Goal: Task Accomplishment & Management: Complete application form

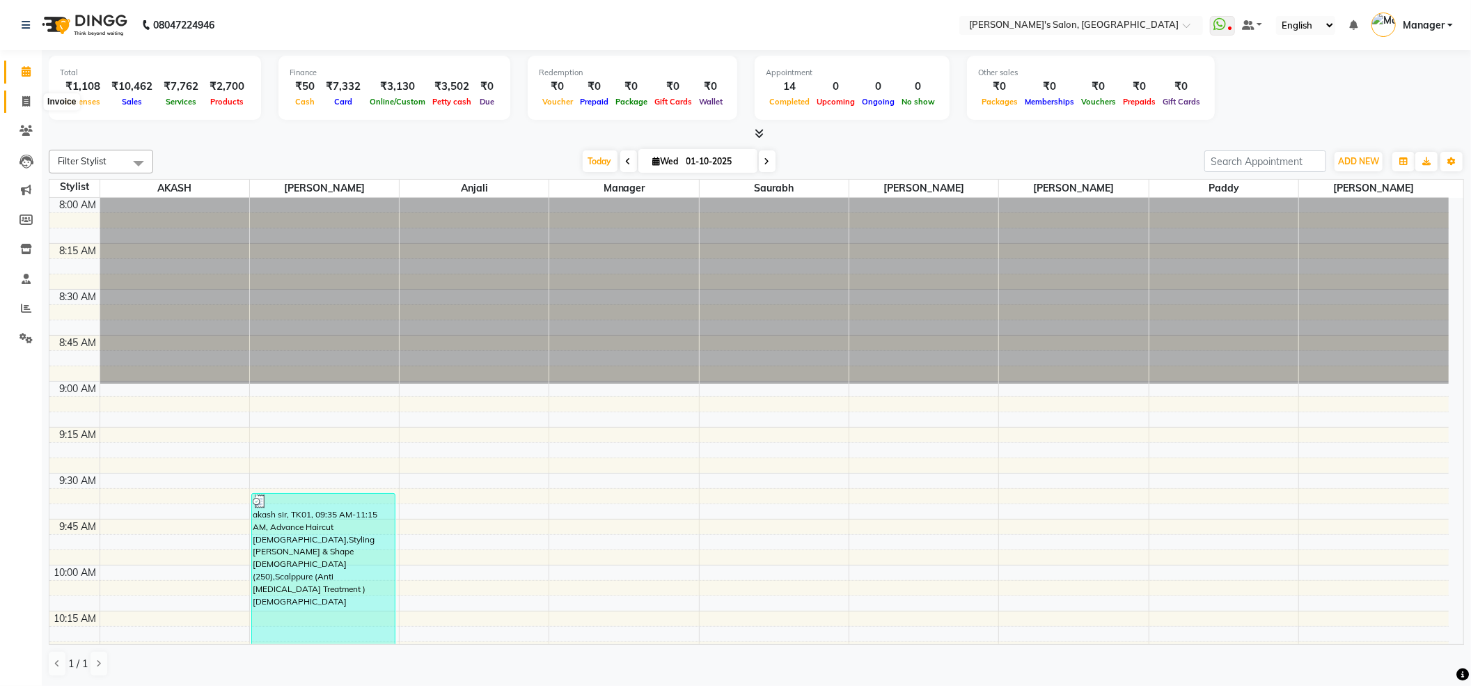
click at [23, 97] on icon at bounding box center [26, 101] width 8 height 10
select select "service"
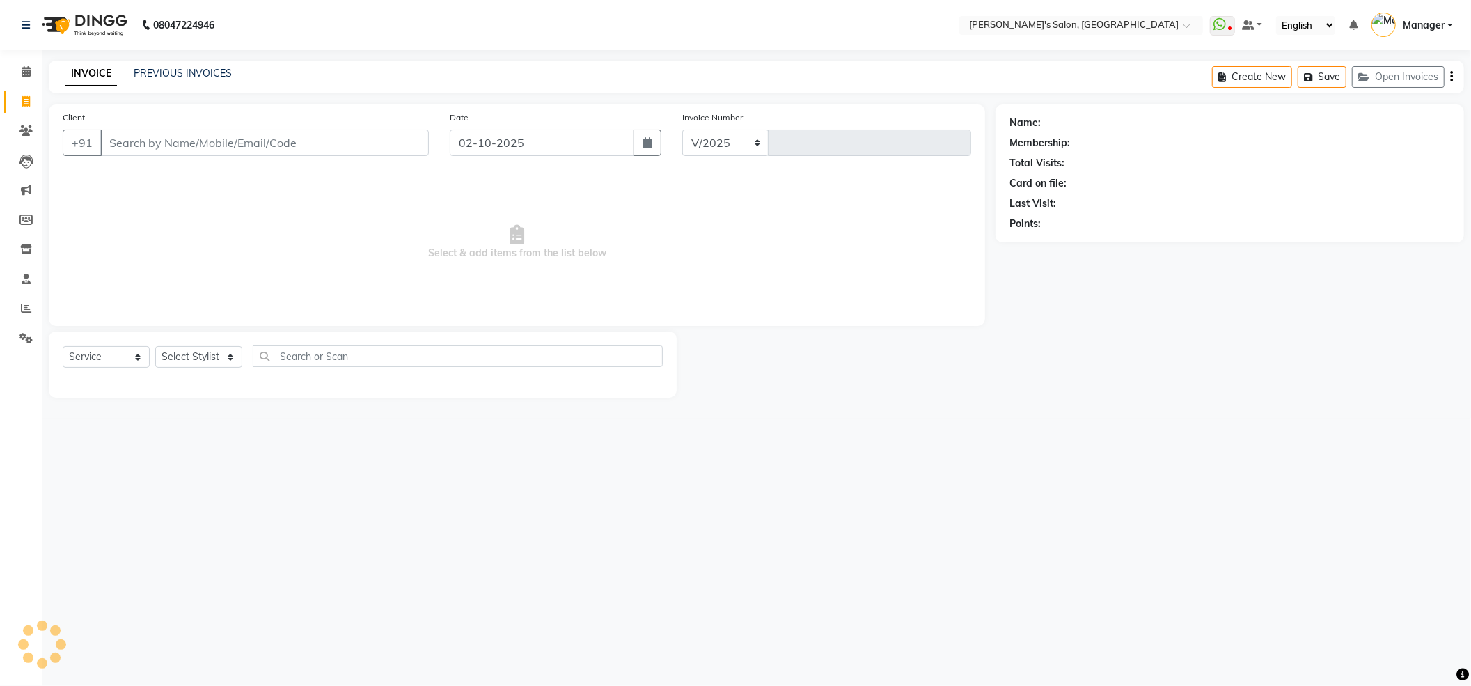
select select "7366"
type input "1520"
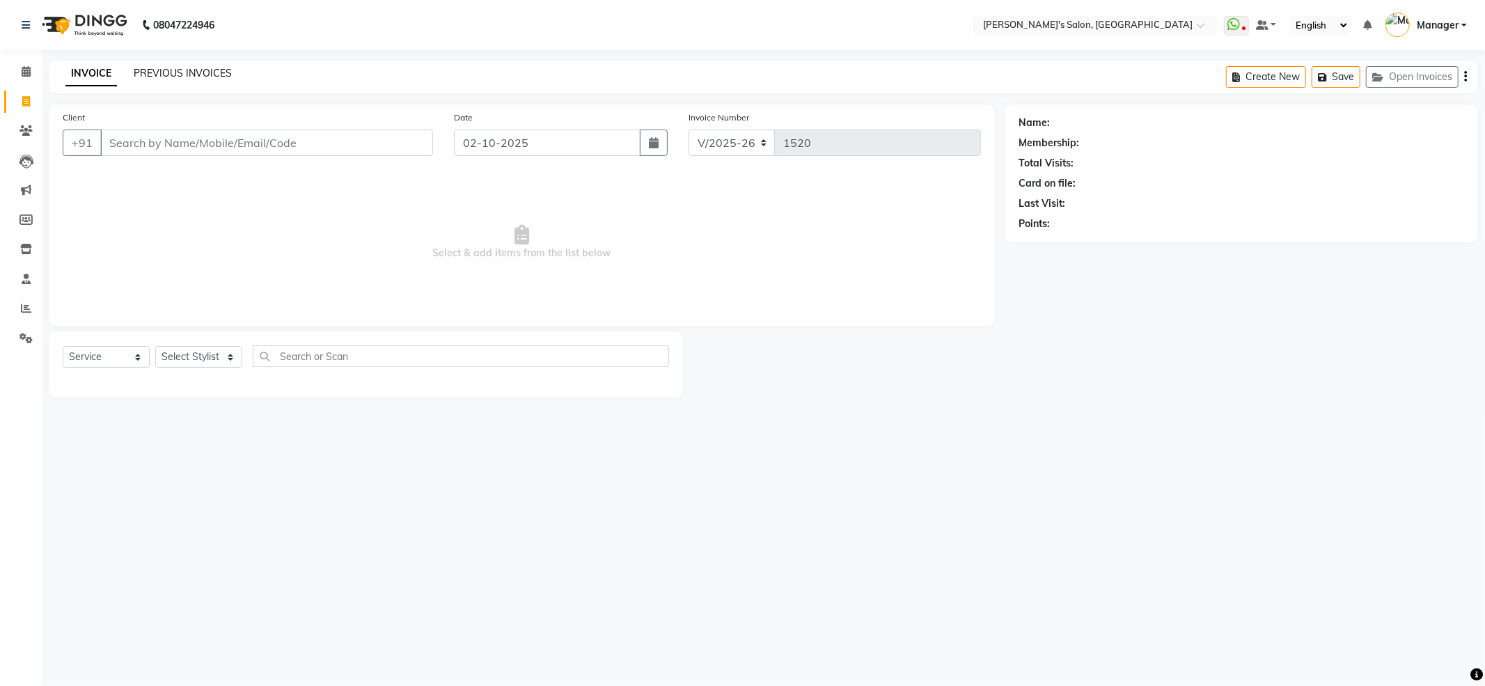
click at [184, 67] on link "PREVIOUS INVOICES" at bounding box center [183, 73] width 98 height 13
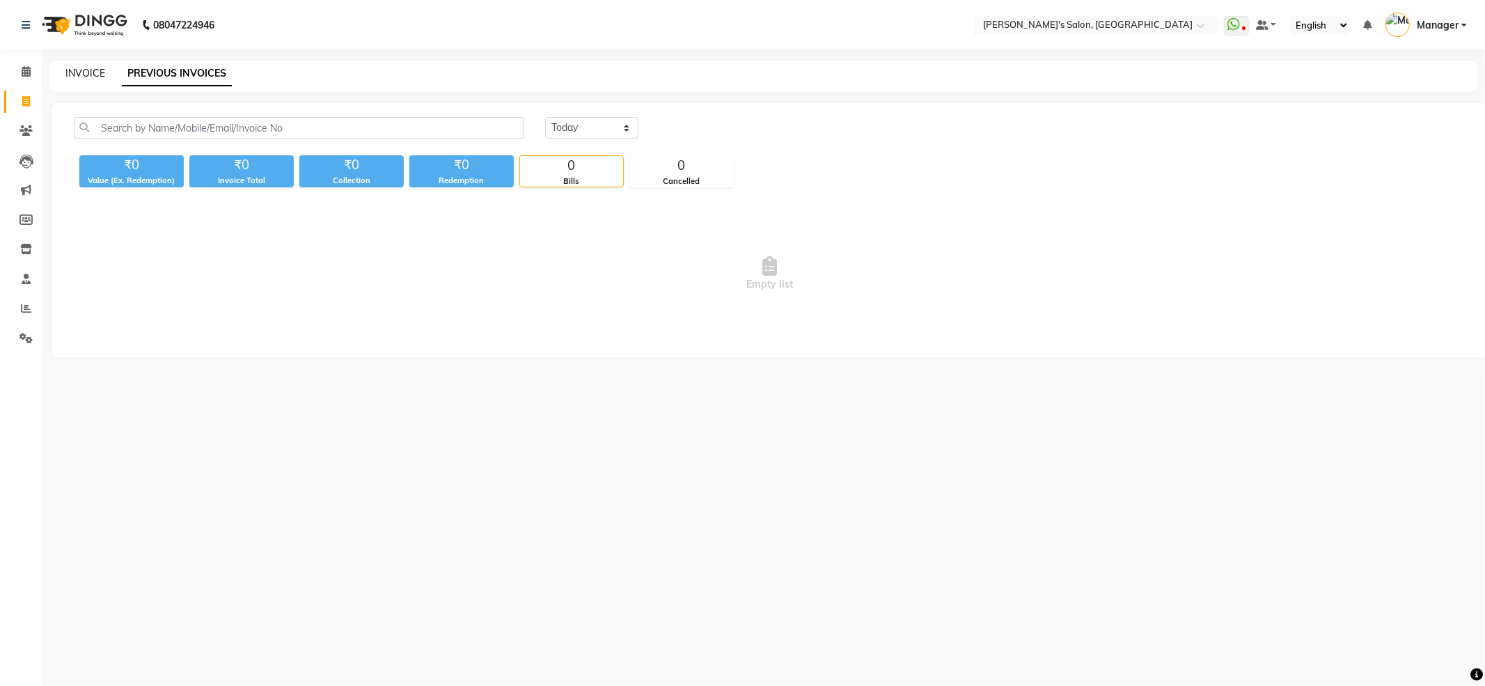
click at [98, 70] on link "INVOICE" at bounding box center [85, 73] width 40 height 13
select select "service"
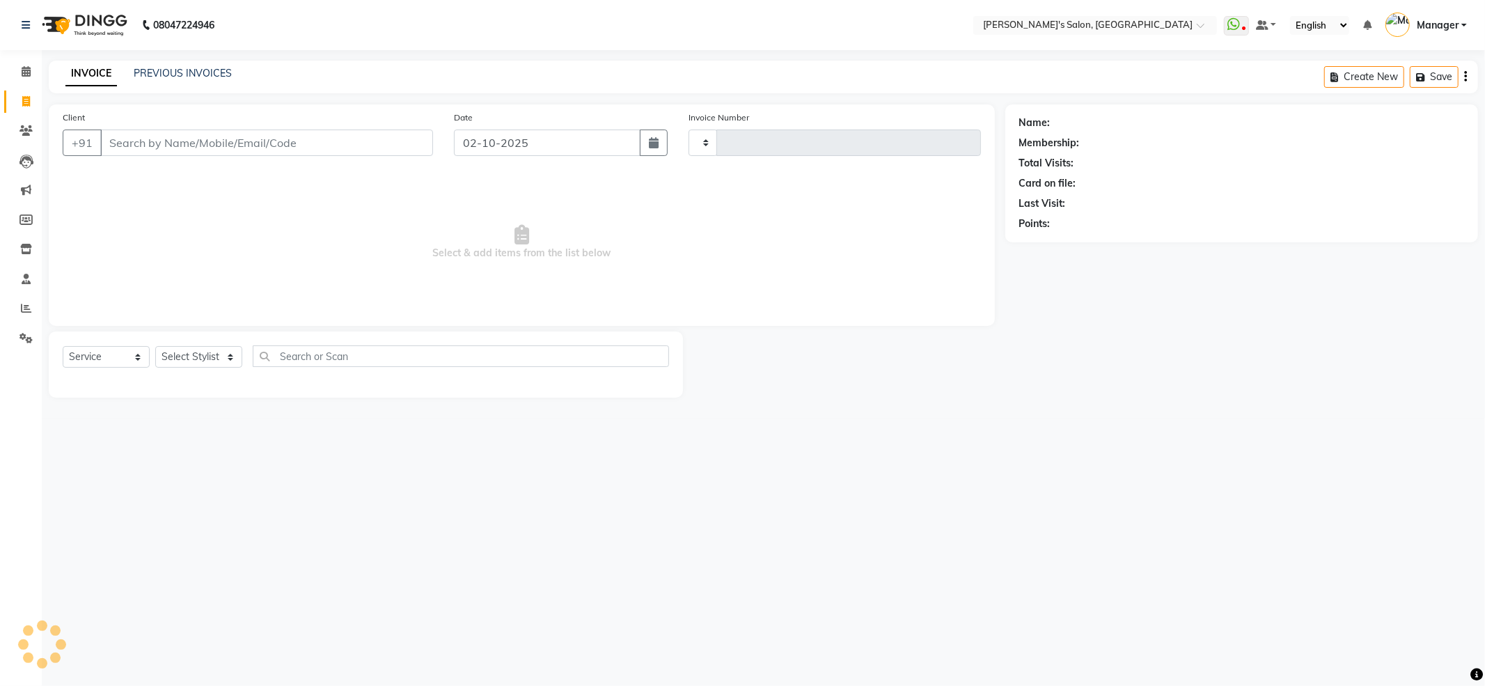
type input "1520"
select select "7366"
click at [163, 151] on input "Client" at bounding box center [266, 143] width 333 height 26
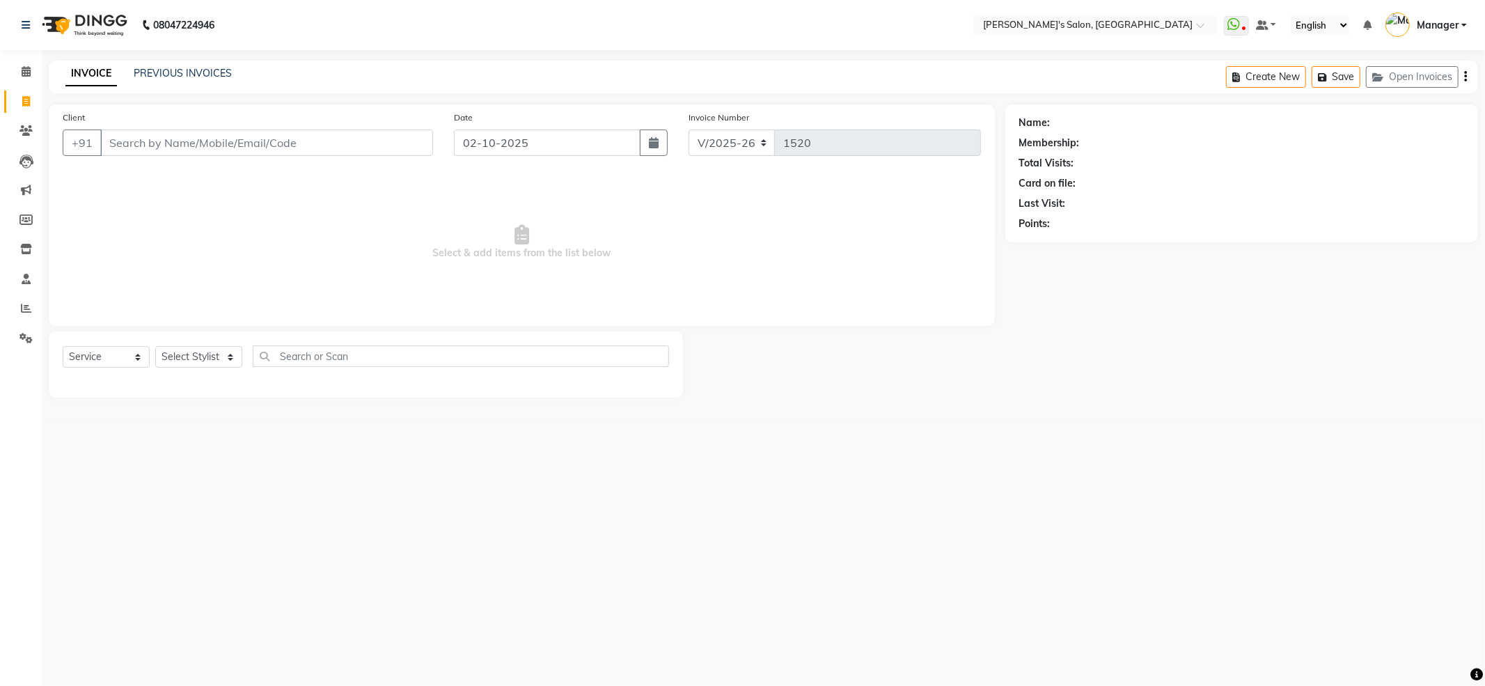
click at [163, 151] on input "Client" at bounding box center [266, 143] width 333 height 26
click at [163, 138] on input "Client" at bounding box center [266, 143] width 333 height 26
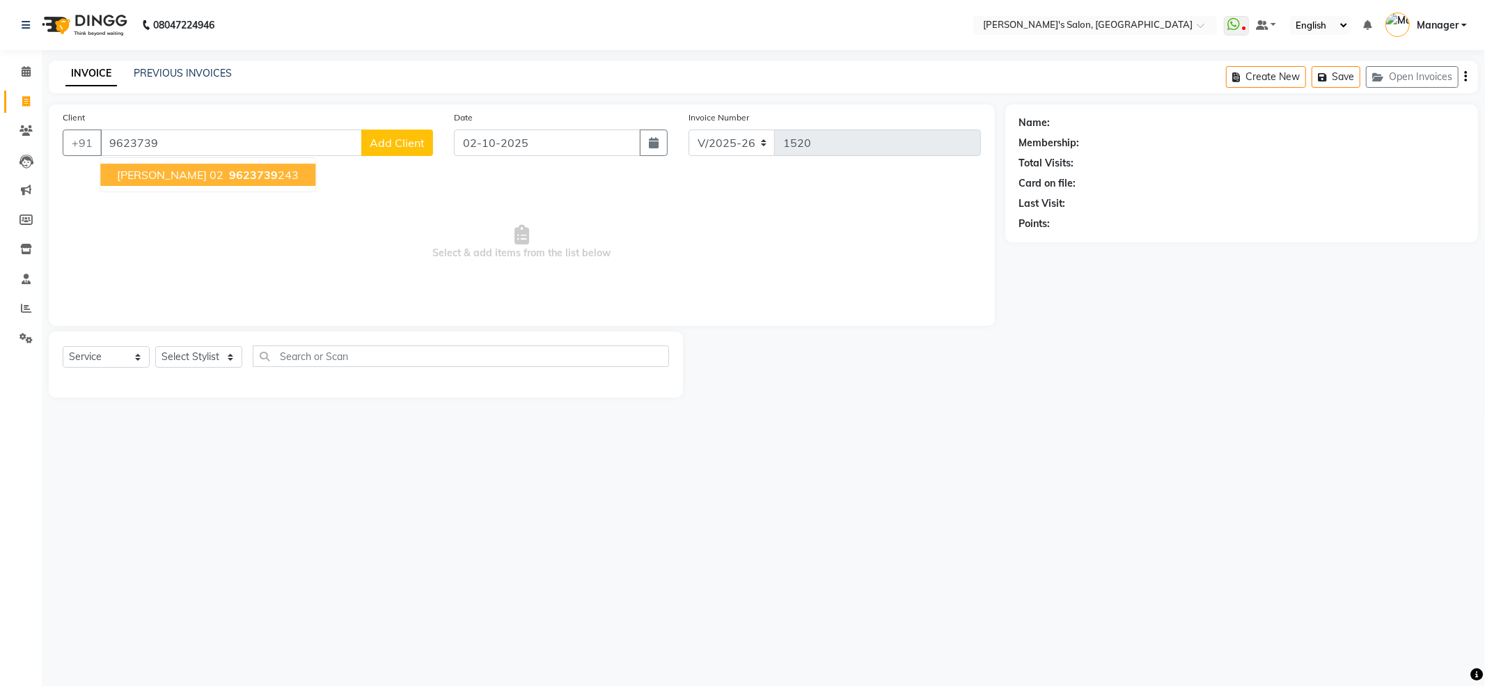
click at [159, 182] on button "Prashant gaikawad 02 9623739 243" at bounding box center [207, 175] width 215 height 22
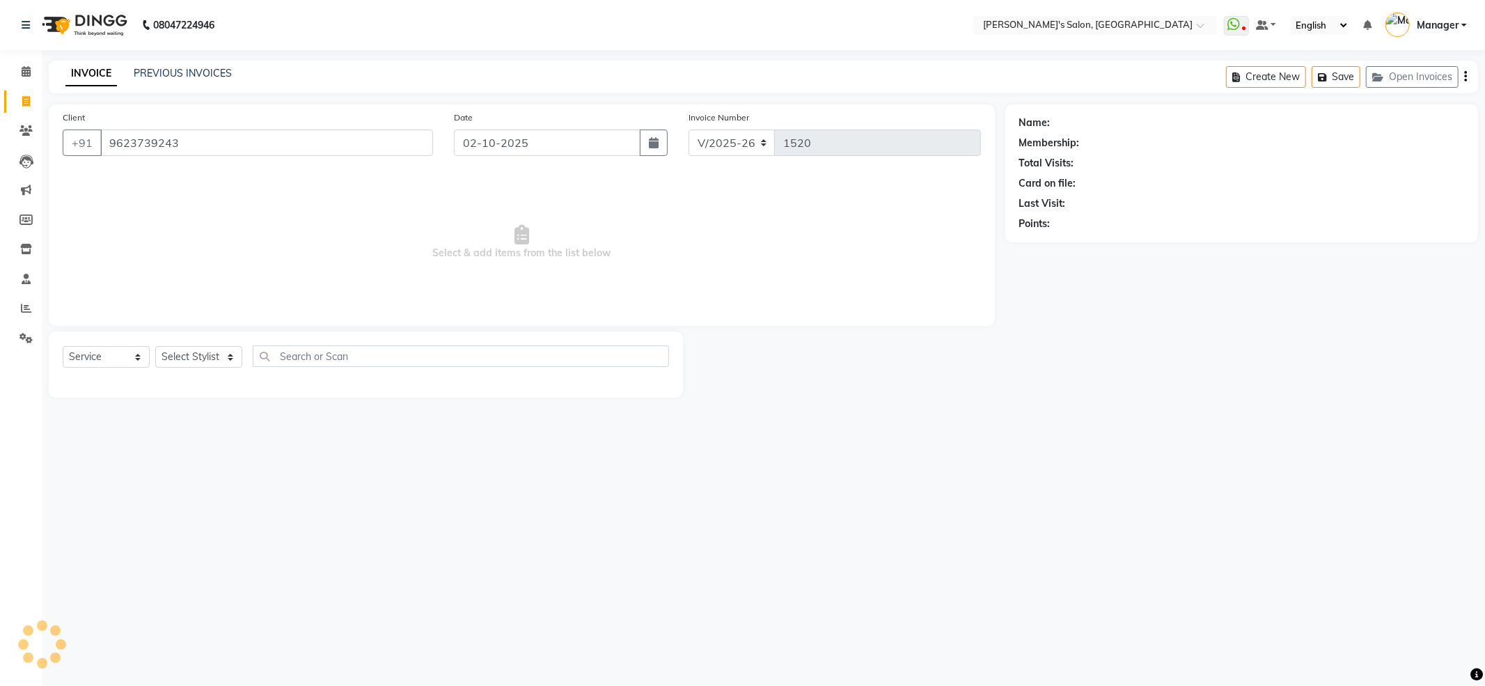
type input "9623739243"
click at [1091, 124] on link "Prashant Gaikawad 02" at bounding box center [1100, 123] width 92 height 15
click at [1087, 121] on link "Prashant Gaikawad 02" at bounding box center [1100, 123] width 92 height 15
click at [1126, 120] on link "Prashant Gaikawad 02" at bounding box center [1100, 123] width 92 height 15
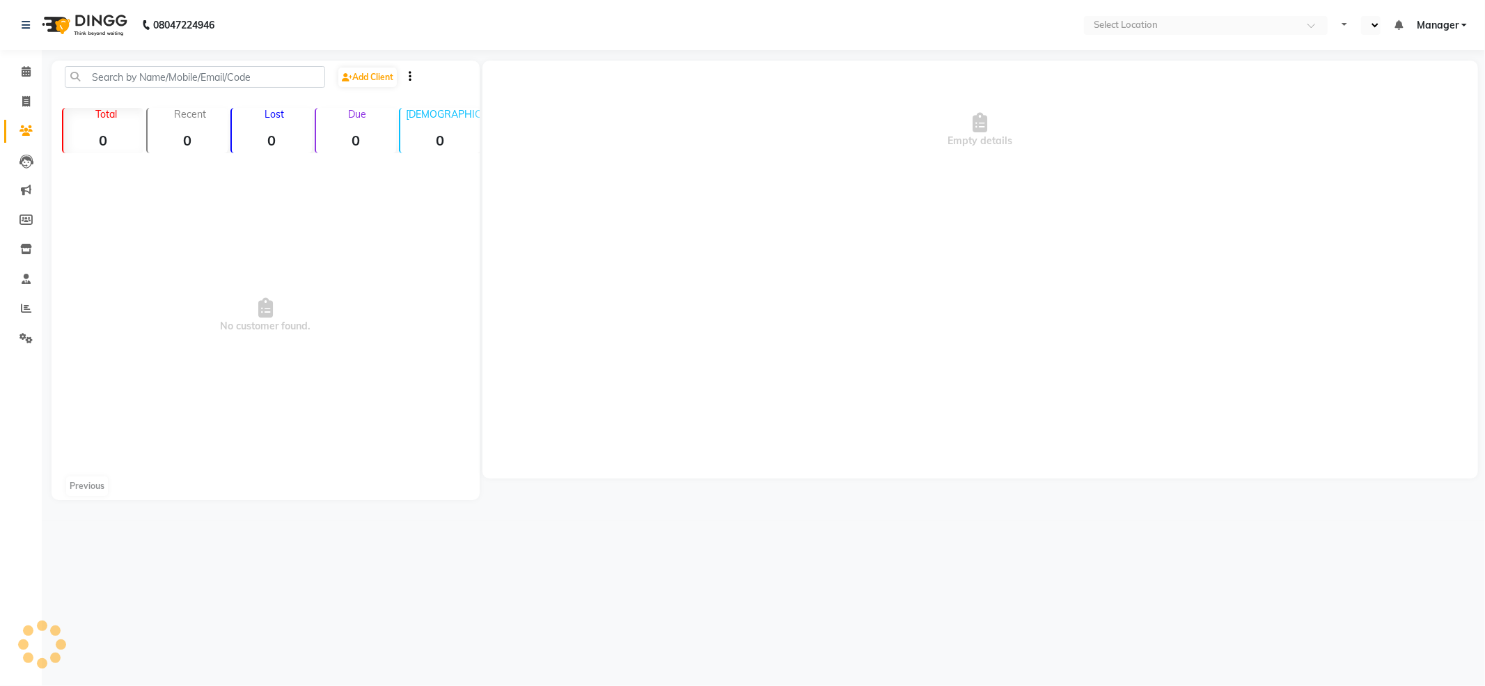
select select "en"
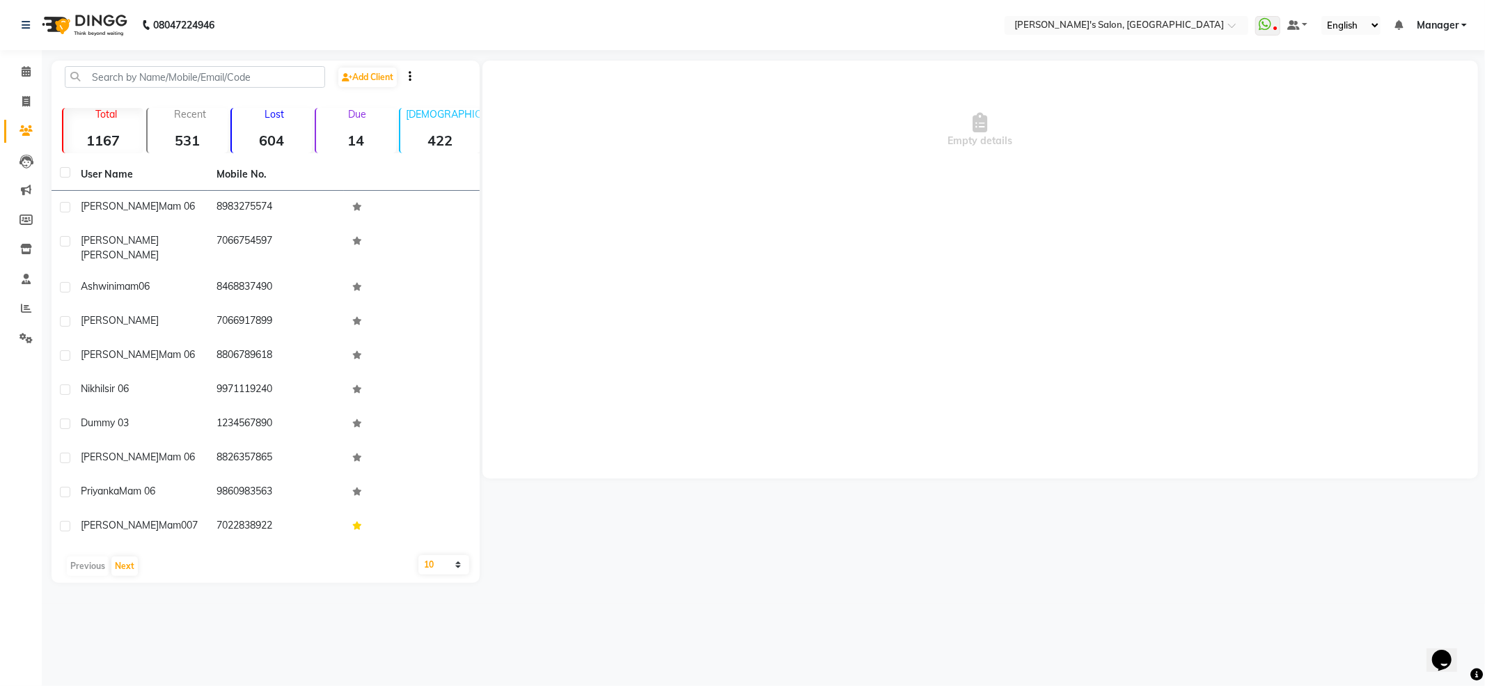
click at [976, 151] on div "Empty details" at bounding box center [981, 130] width 996 height 139
click at [986, 148] on div "Empty details" at bounding box center [981, 130] width 996 height 139
drag, startPoint x: 986, startPoint y: 148, endPoint x: 777, endPoint y: 12, distance: 249.2
click at [984, 146] on div "Empty details" at bounding box center [981, 130] width 996 height 139
drag, startPoint x: 487, startPoint y: 12, endPoint x: 538, endPoint y: 121, distance: 120.3
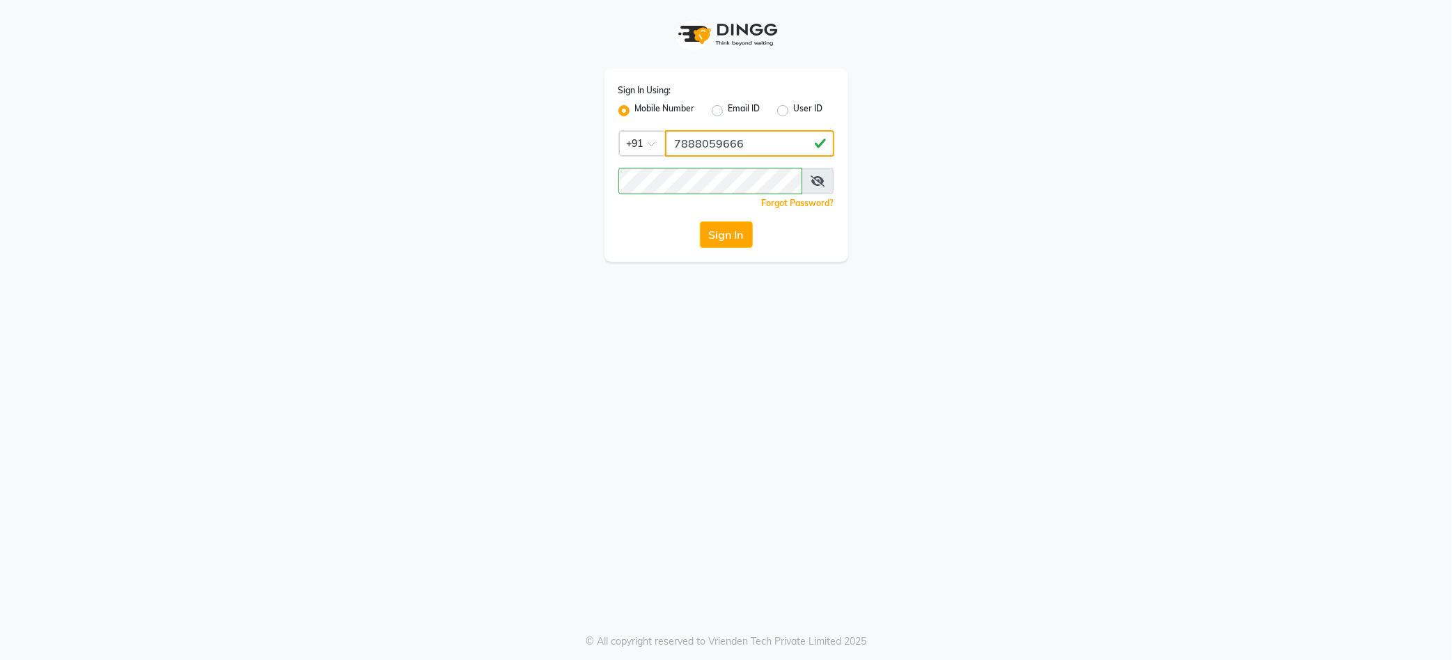
click at [710, 148] on input "7888059666" at bounding box center [749, 143] width 169 height 26
type input "7888029666"
click at [725, 237] on button "Sign In" at bounding box center [726, 234] width 53 height 26
